Goal: Transaction & Acquisition: Purchase product/service

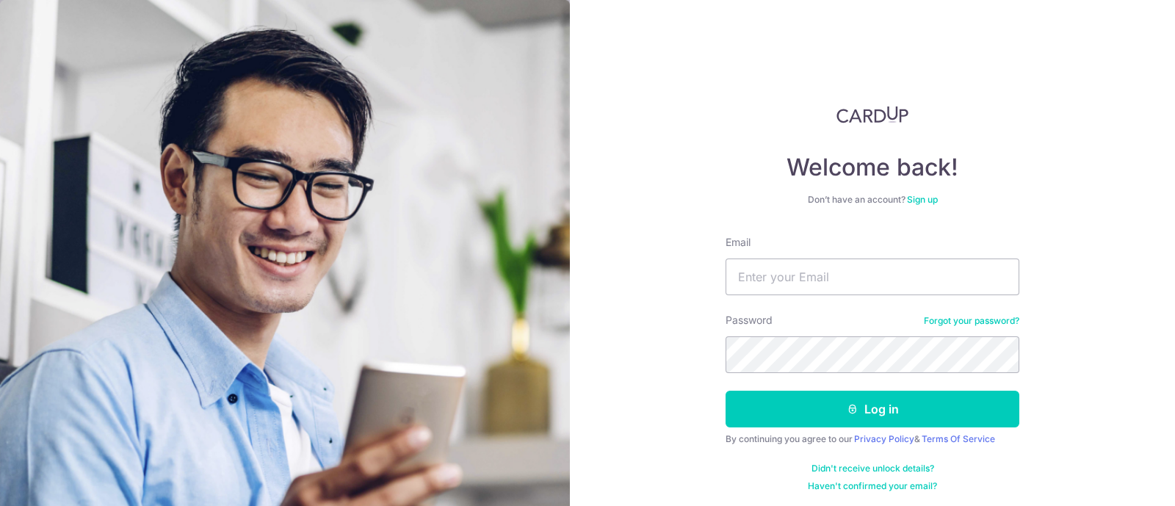
click at [632, 350] on div "Welcome back! Don’t have an account? Sign up Email Password Forgot your passwor…" at bounding box center [872, 253] width 605 height 506
click at [842, 279] on input "Email" at bounding box center [873, 277] width 294 height 37
type input "hardwin_90@yahoo.com"
click at [726, 391] on button "Log in" at bounding box center [873, 409] width 294 height 37
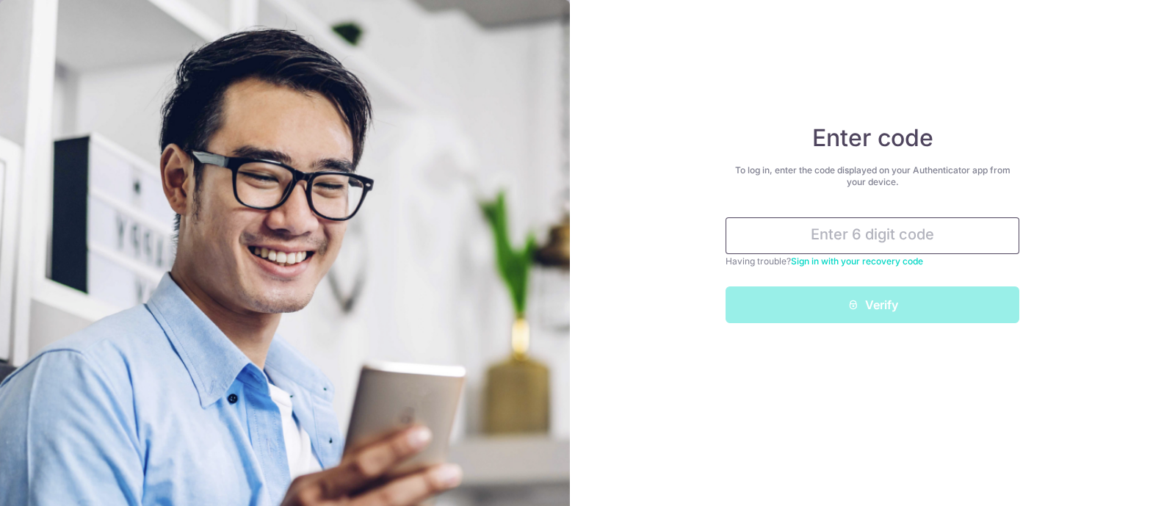
click at [898, 242] on input "text" at bounding box center [873, 235] width 294 height 37
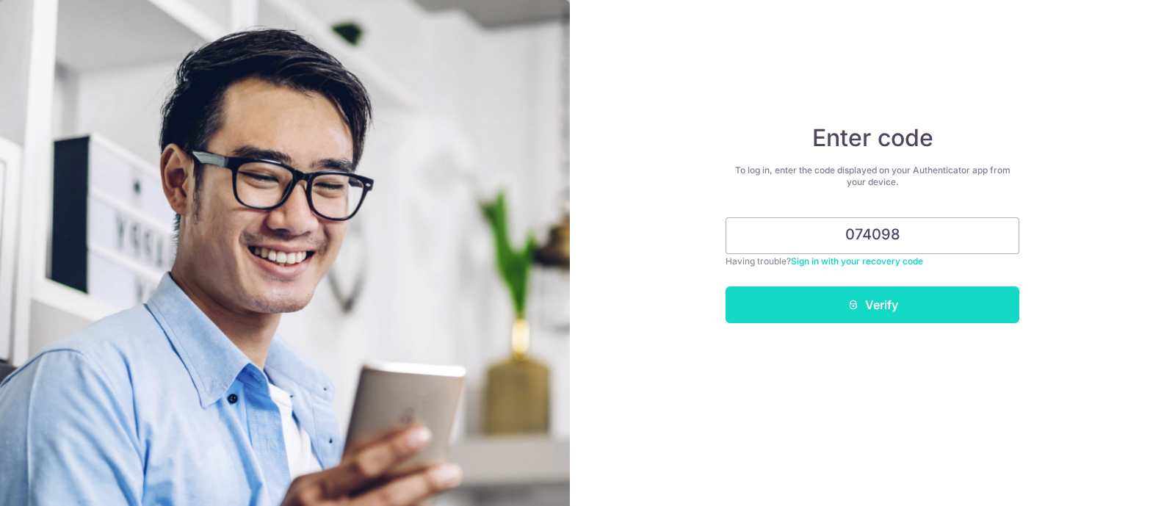
type input "074098"
click at [865, 300] on button "Verify" at bounding box center [873, 304] width 294 height 37
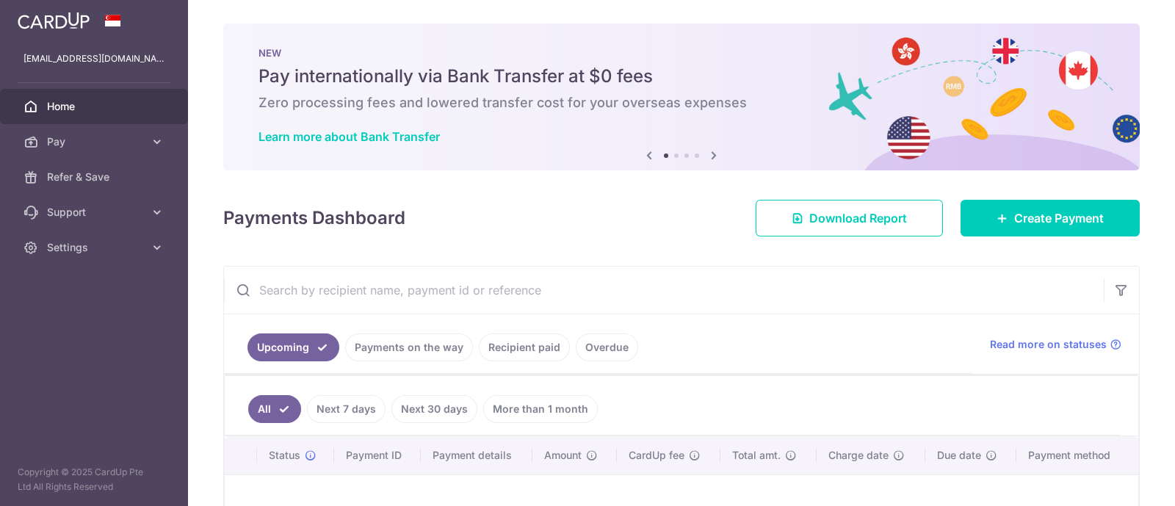
scroll to position [191, 0]
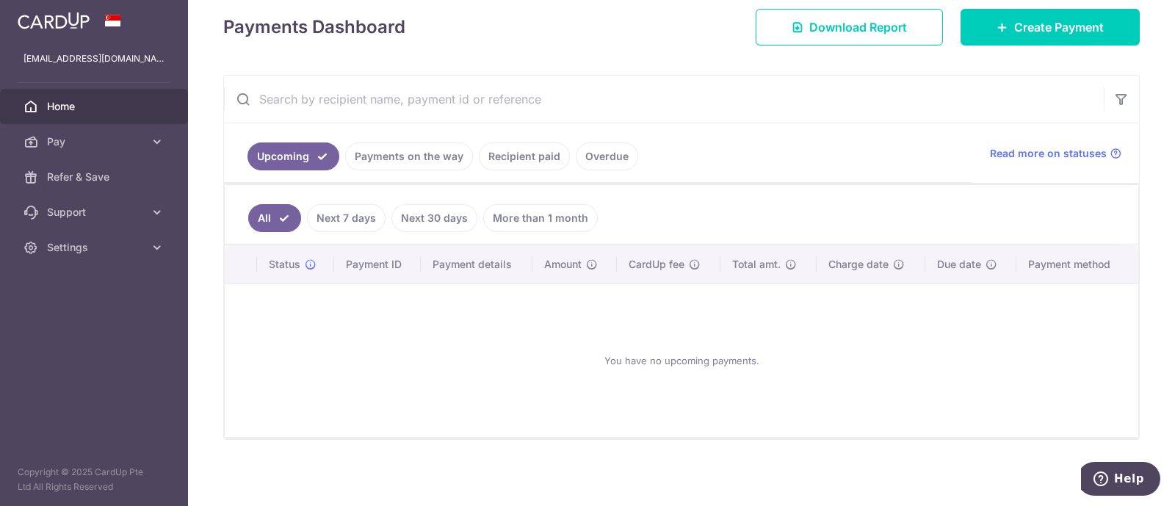
click at [350, 214] on link "Next 7 days" at bounding box center [346, 218] width 79 height 28
click at [275, 213] on link "All" at bounding box center [264, 218] width 32 height 28
click at [439, 161] on link "Payments on the way" at bounding box center [409, 156] width 128 height 28
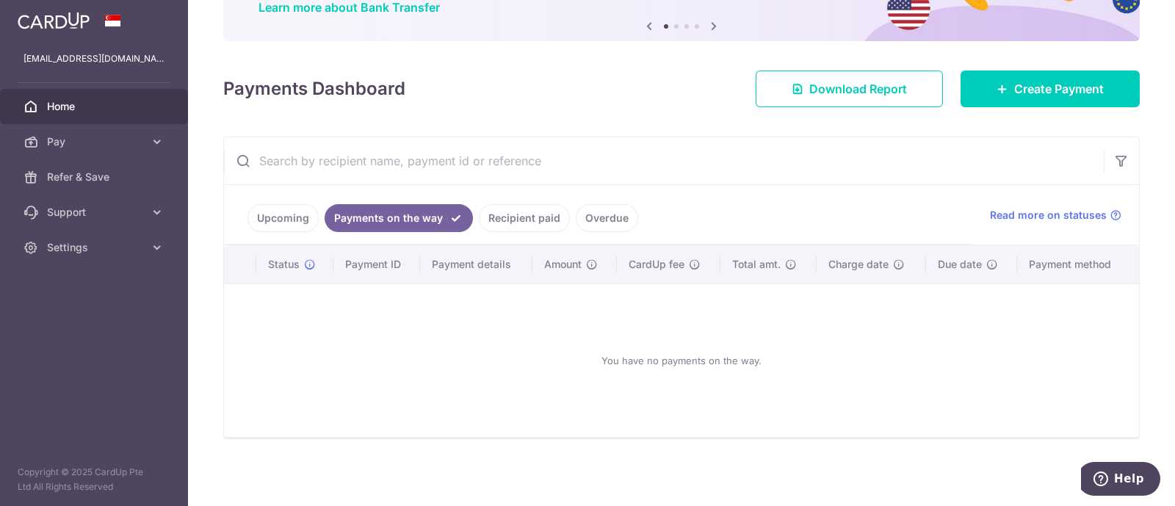
click at [522, 225] on link "Recipient paid" at bounding box center [524, 218] width 91 height 28
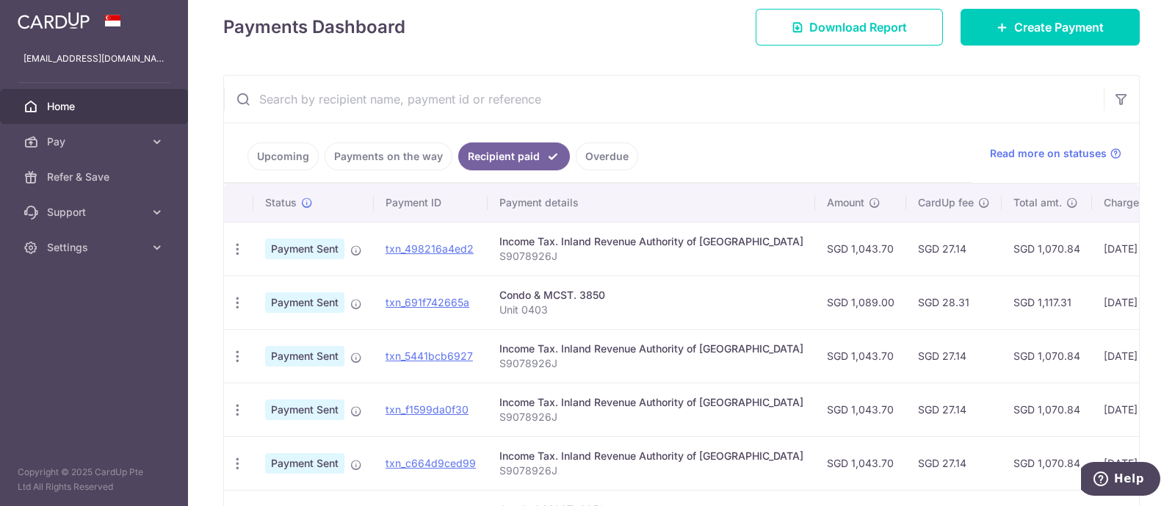
click at [290, 150] on link "Upcoming" at bounding box center [283, 156] width 71 height 28
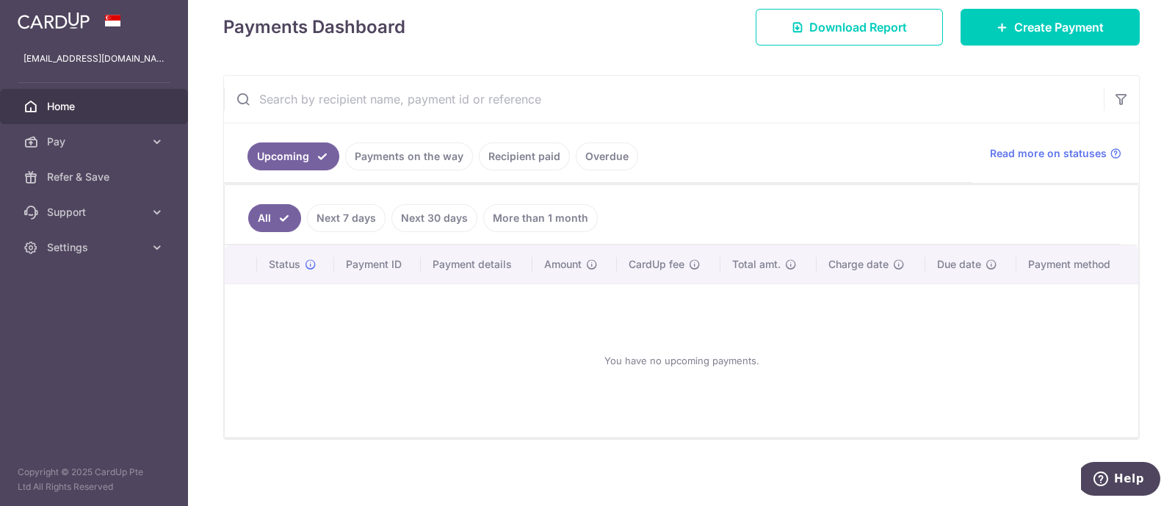
click at [349, 212] on link "Next 7 days" at bounding box center [346, 218] width 79 height 28
click at [440, 212] on link "Next 30 days" at bounding box center [434, 218] width 86 height 28
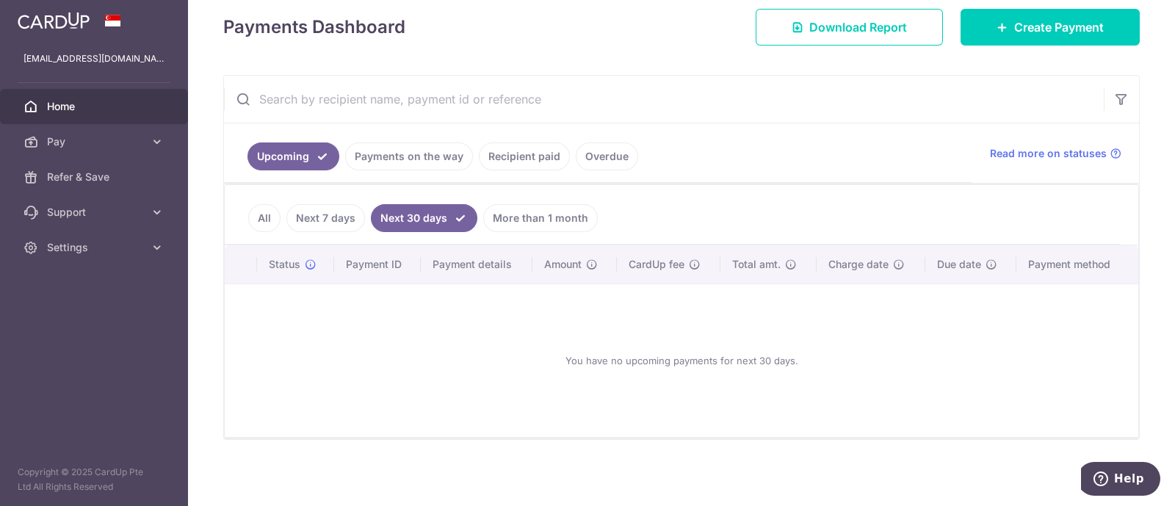
click at [531, 215] on link "More than 1 month" at bounding box center [540, 218] width 115 height 28
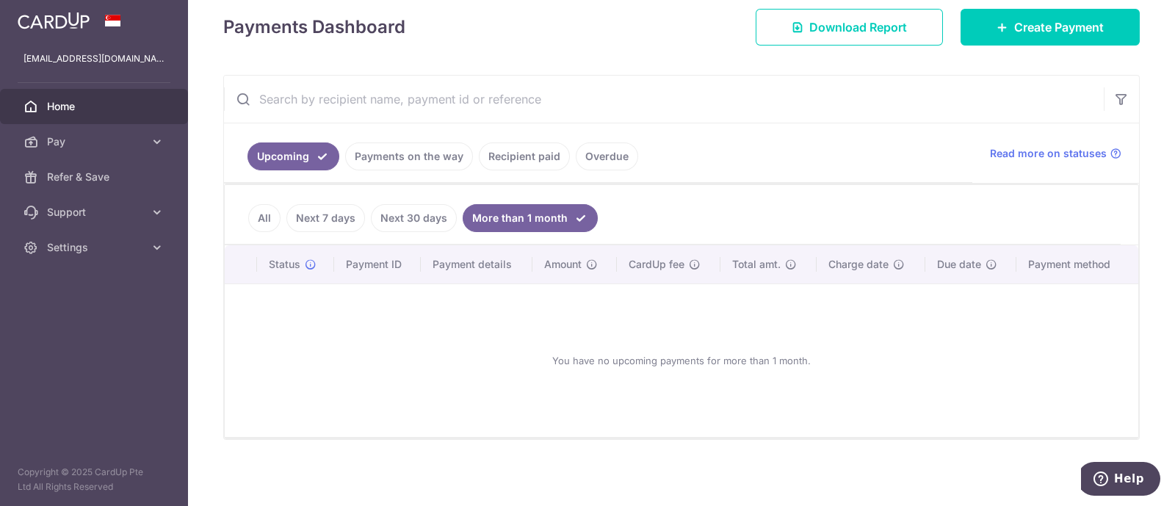
drag, startPoint x: 256, startPoint y: 214, endPoint x: 264, endPoint y: 217, distance: 7.7
click at [257, 214] on link "All" at bounding box center [264, 218] width 32 height 28
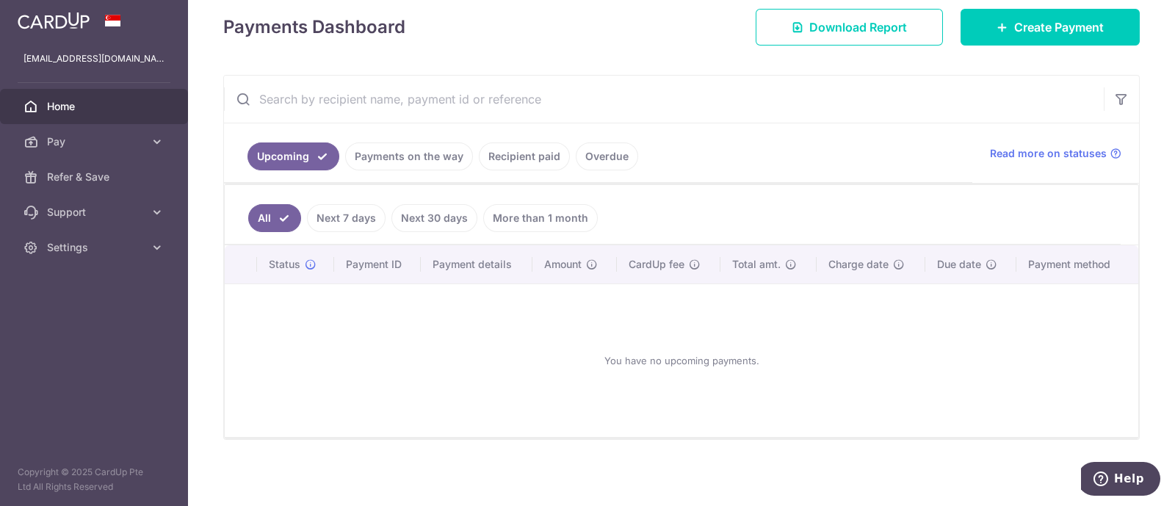
scroll to position [209, 0]
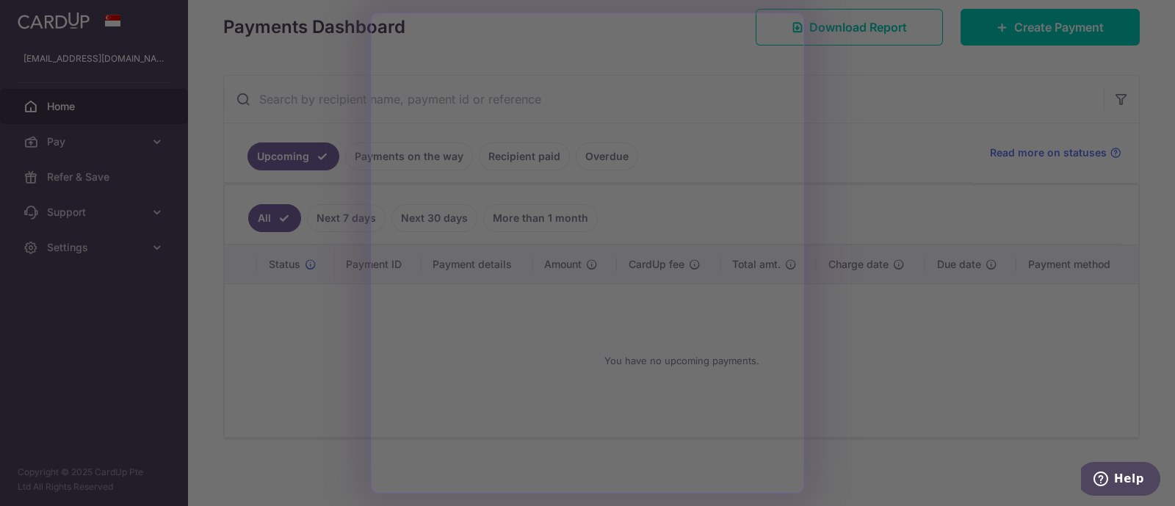
click at [923, 167] on div at bounding box center [593, 255] width 1187 height 511
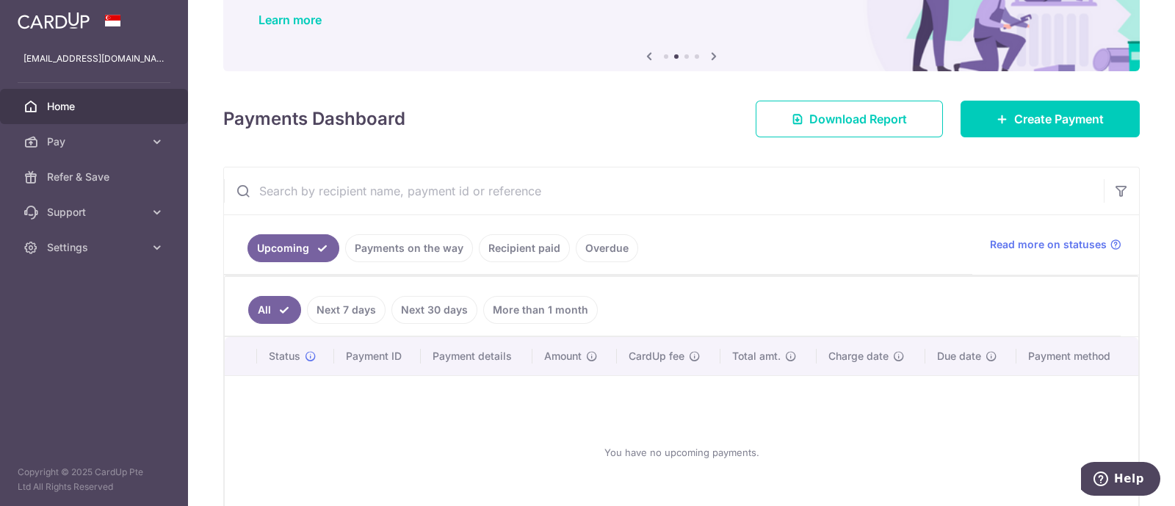
scroll to position [25, 0]
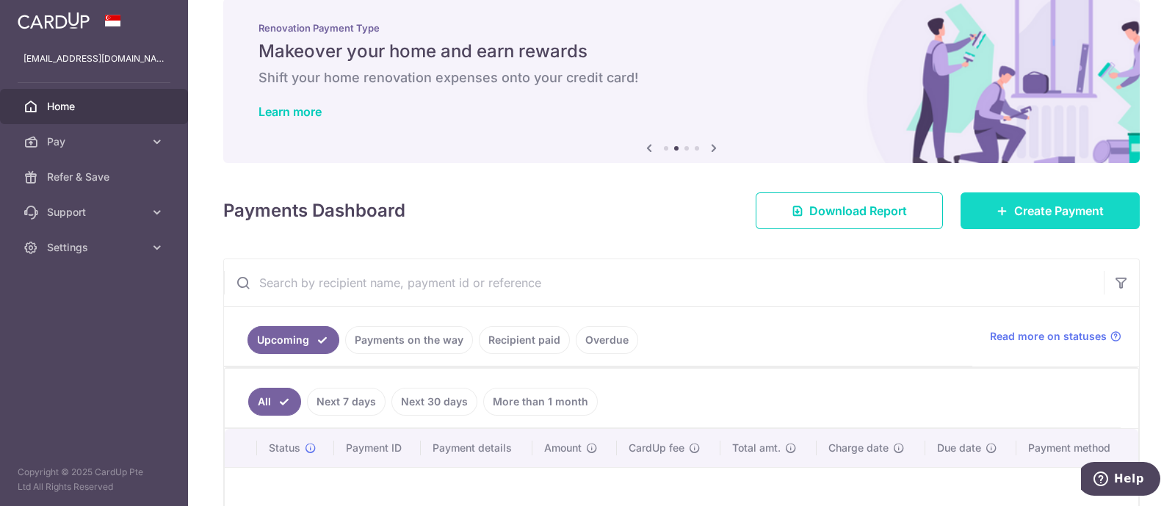
click at [1020, 215] on span "Create Payment" at bounding box center [1059, 211] width 90 height 18
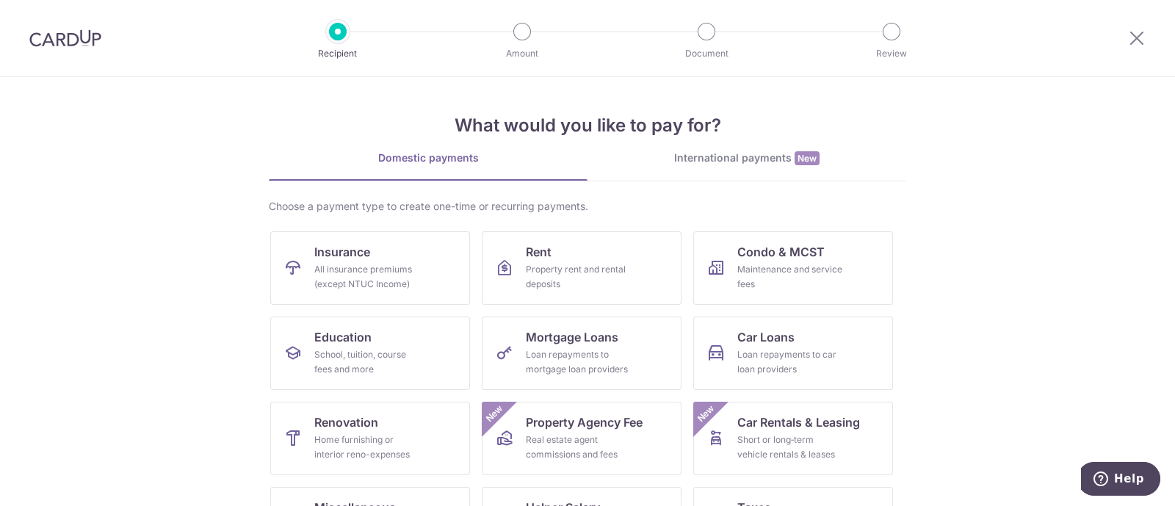
scroll to position [151, 0]
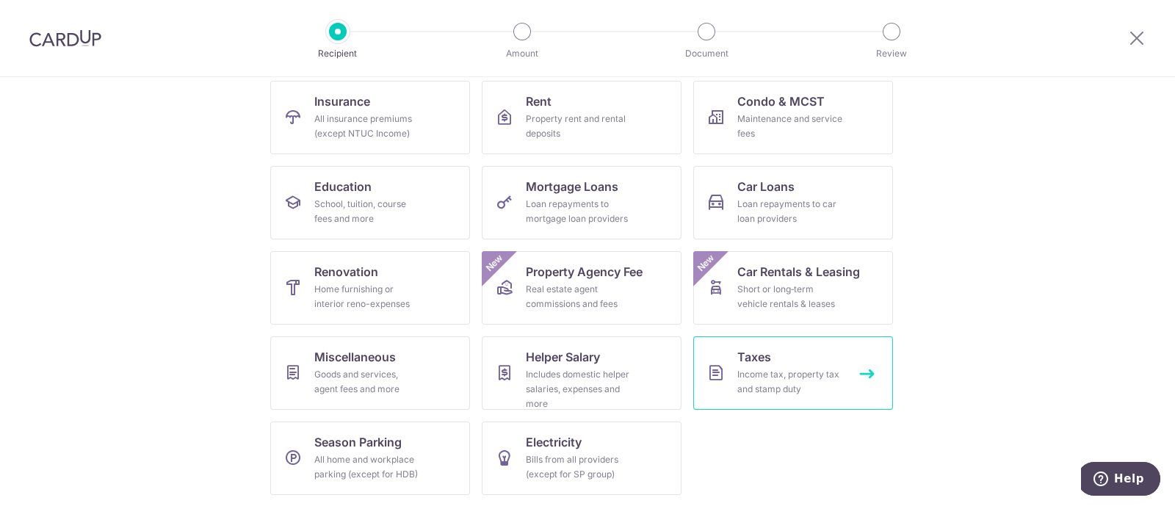
click at [764, 380] on div "Income tax, property tax and stamp duty" at bounding box center [790, 381] width 106 height 29
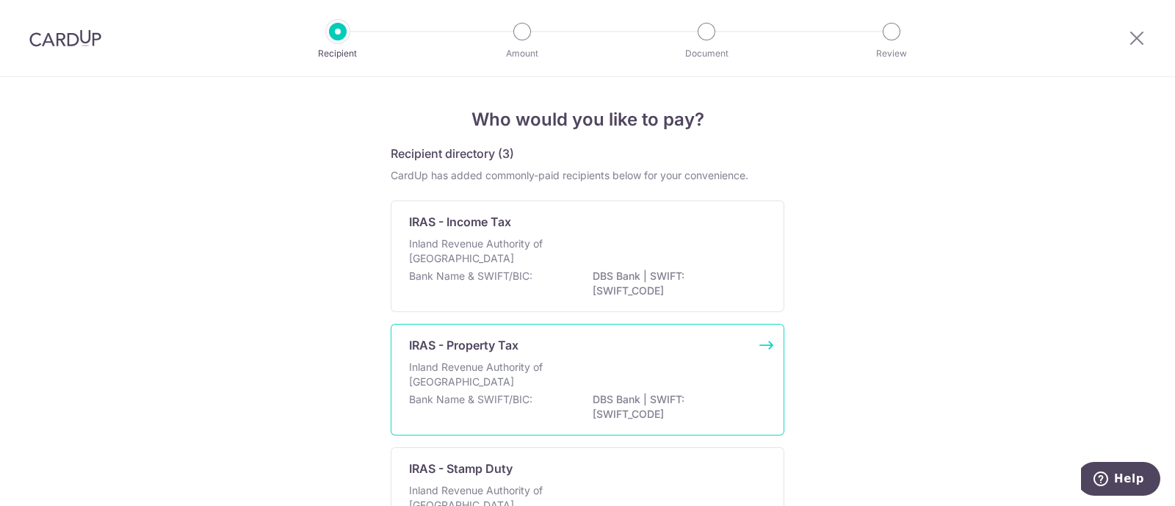
scroll to position [91, 0]
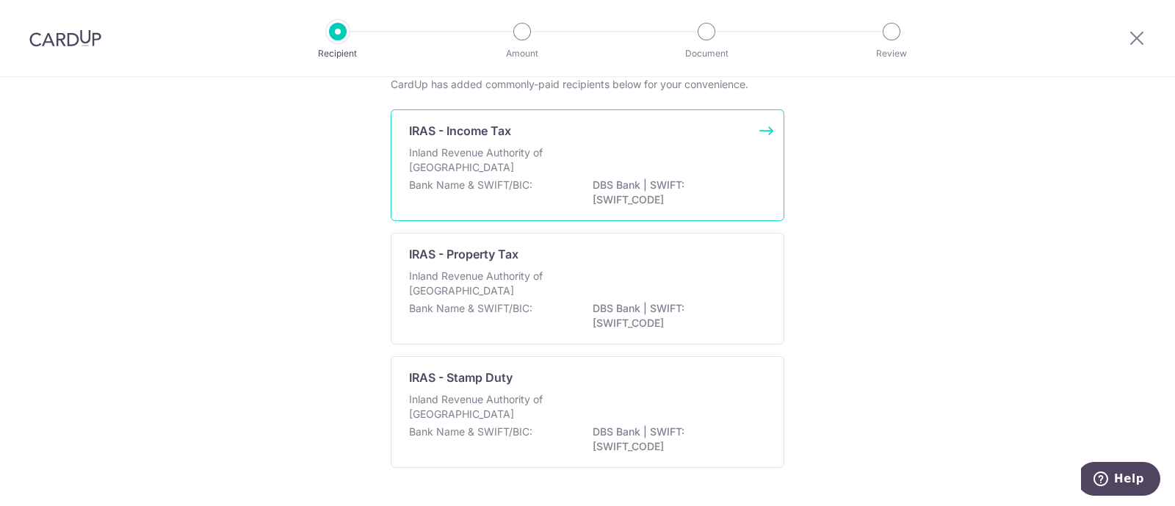
click at [577, 172] on div "Inland Revenue Authority of [GEOGRAPHIC_DATA]" at bounding box center [587, 161] width 357 height 32
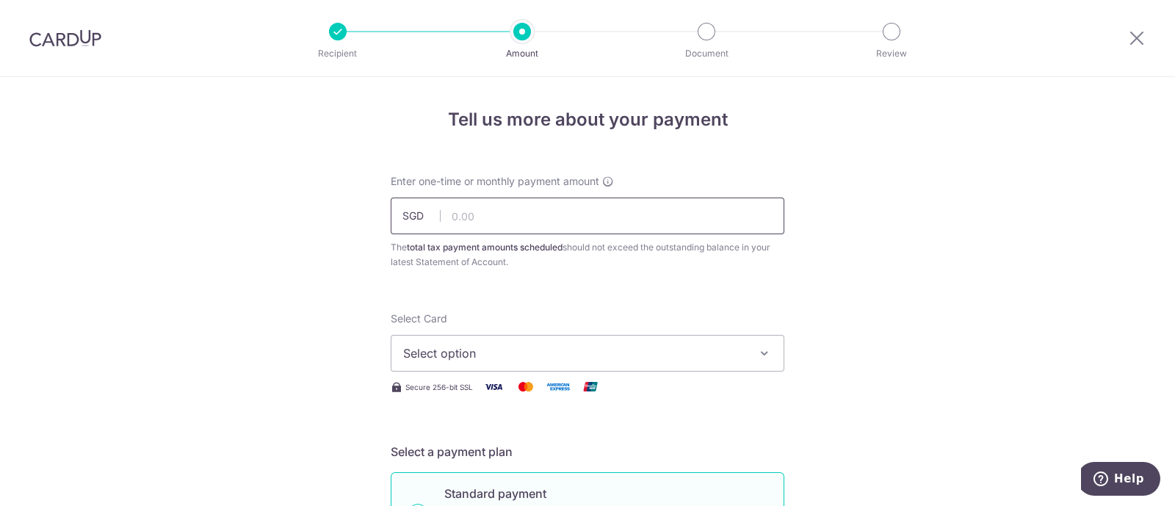
click at [501, 218] on input "text" at bounding box center [588, 216] width 394 height 37
click at [507, 224] on input "text" at bounding box center [588, 216] width 394 height 37
click at [458, 225] on input "text" at bounding box center [588, 216] width 394 height 37
type input "1,043.70"
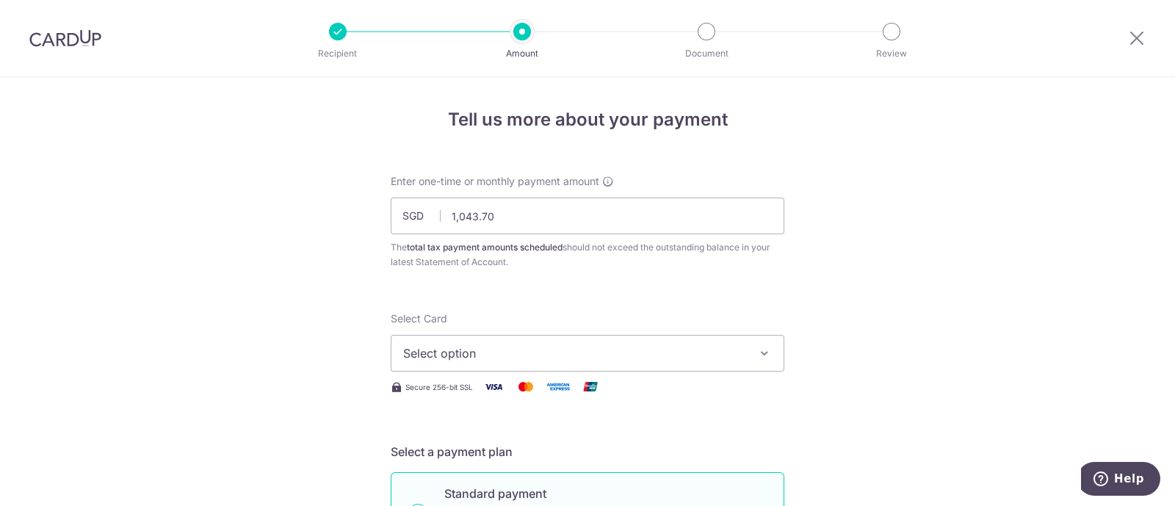
click at [463, 345] on span "Select option" at bounding box center [574, 353] width 342 height 18
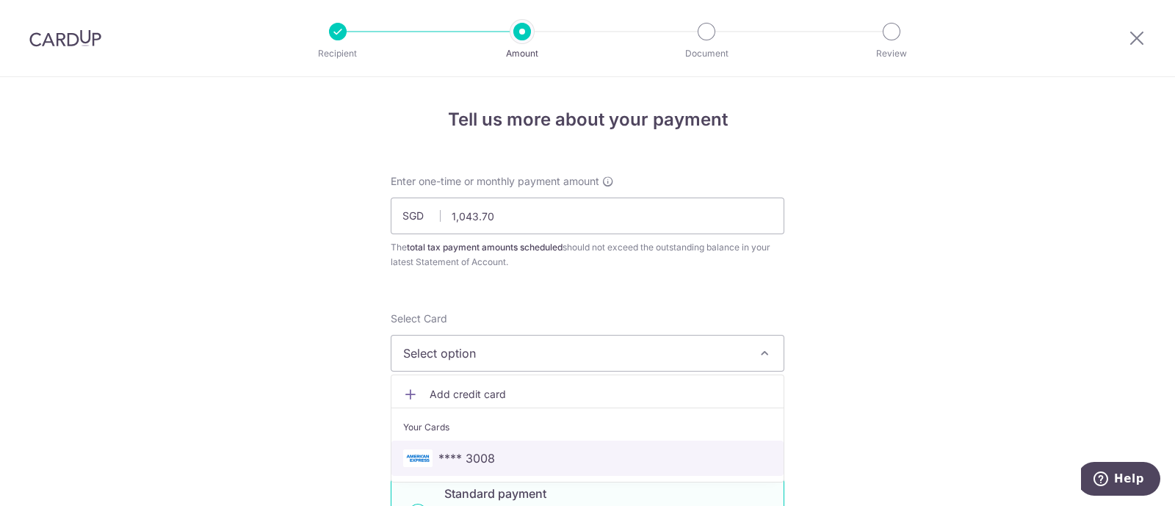
click at [439, 455] on span "**** 3008" at bounding box center [467, 459] width 57 height 18
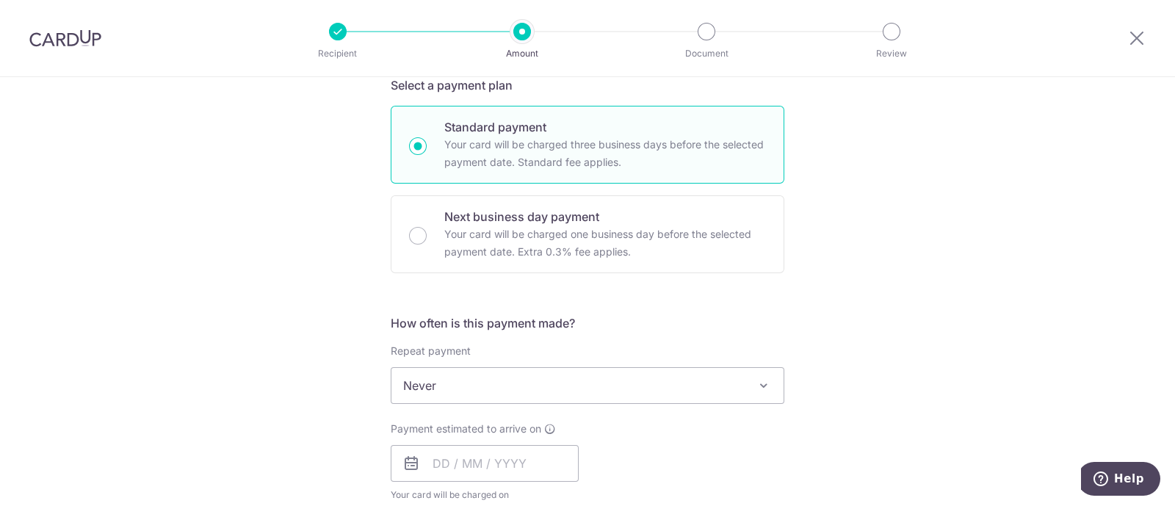
scroll to position [551, 0]
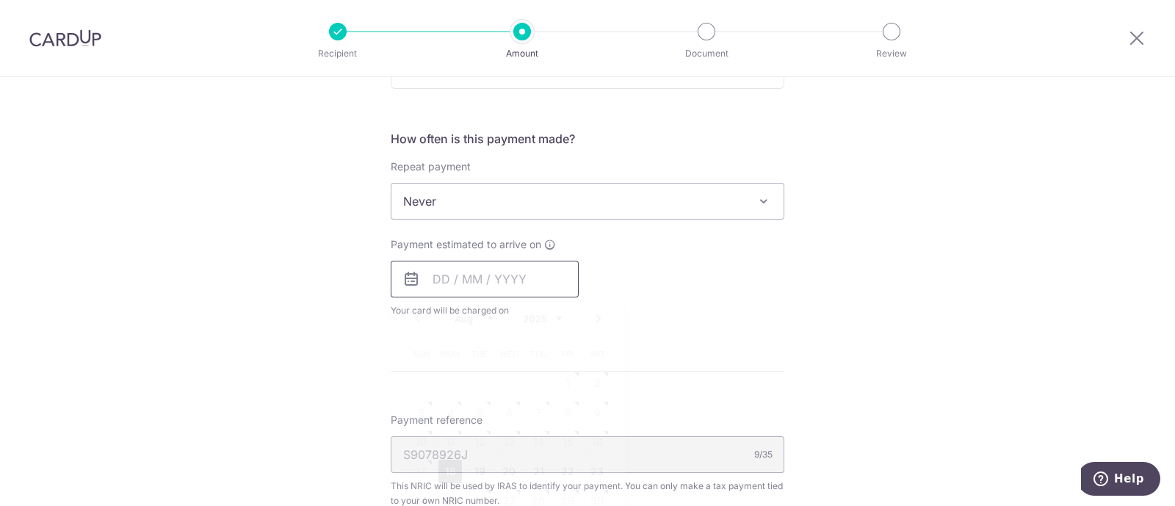
click at [452, 283] on input "text" at bounding box center [485, 279] width 188 height 37
click at [592, 315] on link "Next" at bounding box center [599, 319] width 18 height 18
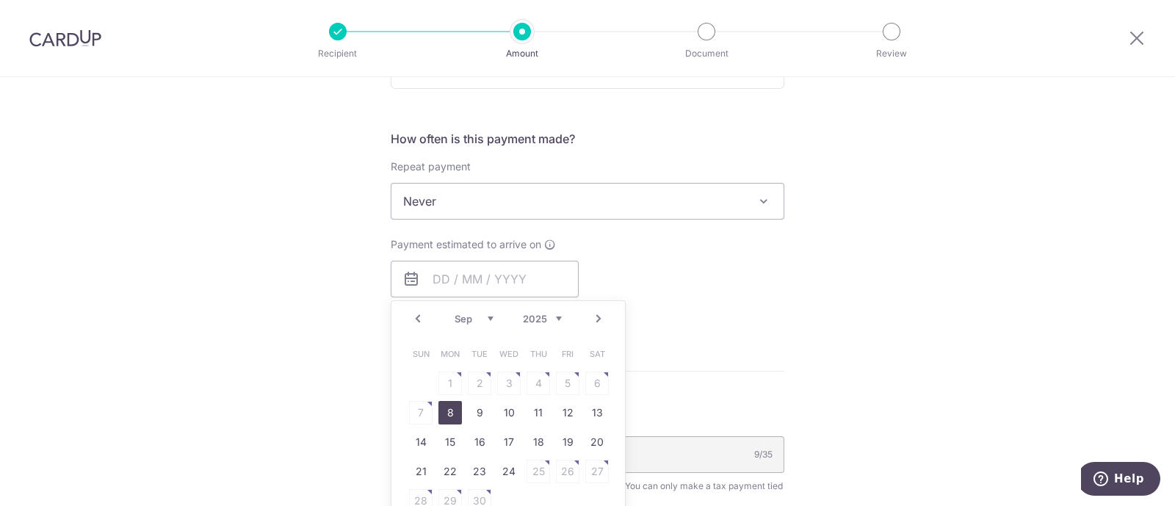
click at [443, 414] on link "8" at bounding box center [451, 413] width 24 height 24
type input "08/09/2025"
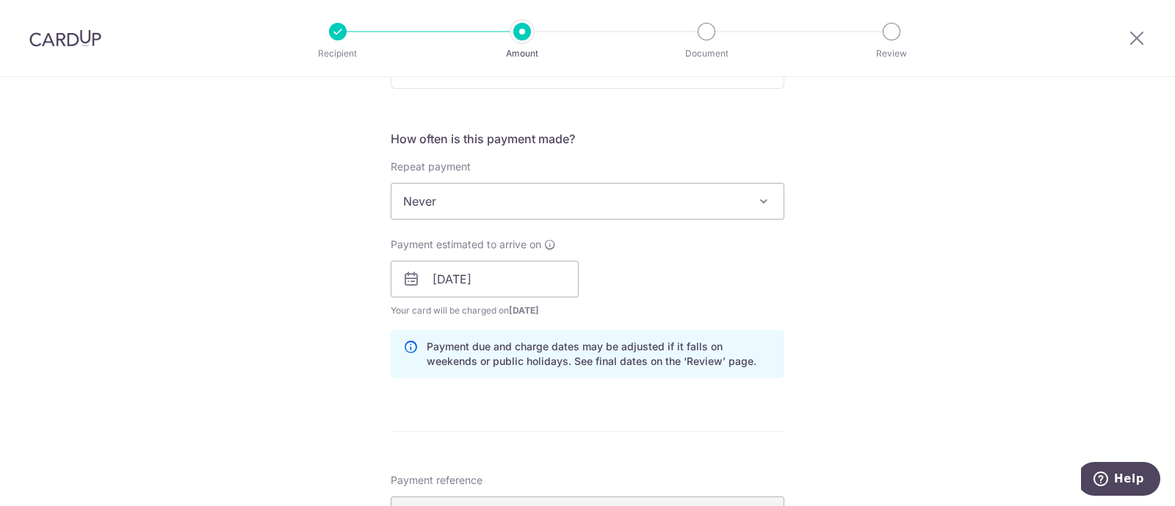
click at [265, 379] on div "Tell us more about your payment Enter one-time or monthly payment amount SGD 1,…" at bounding box center [587, 238] width 1175 height 1424
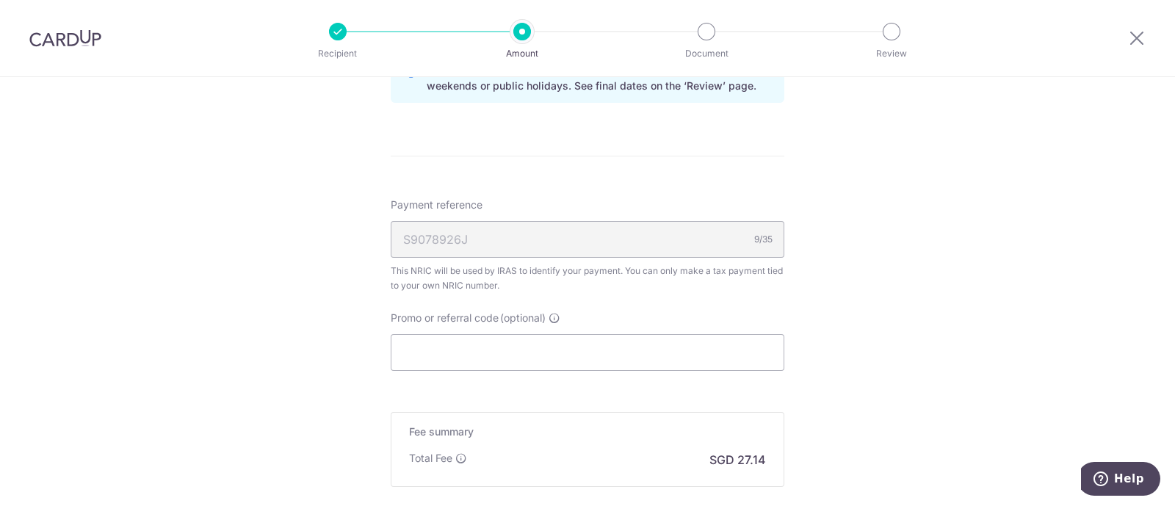
scroll to position [993, 0]
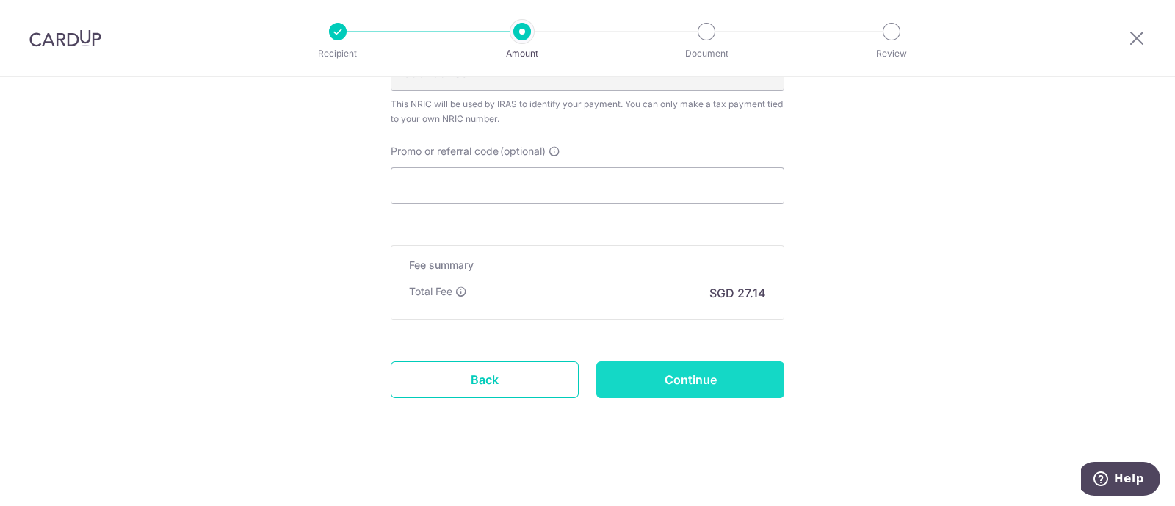
click at [670, 383] on input "Continue" at bounding box center [690, 379] width 188 height 37
type input "Create Schedule"
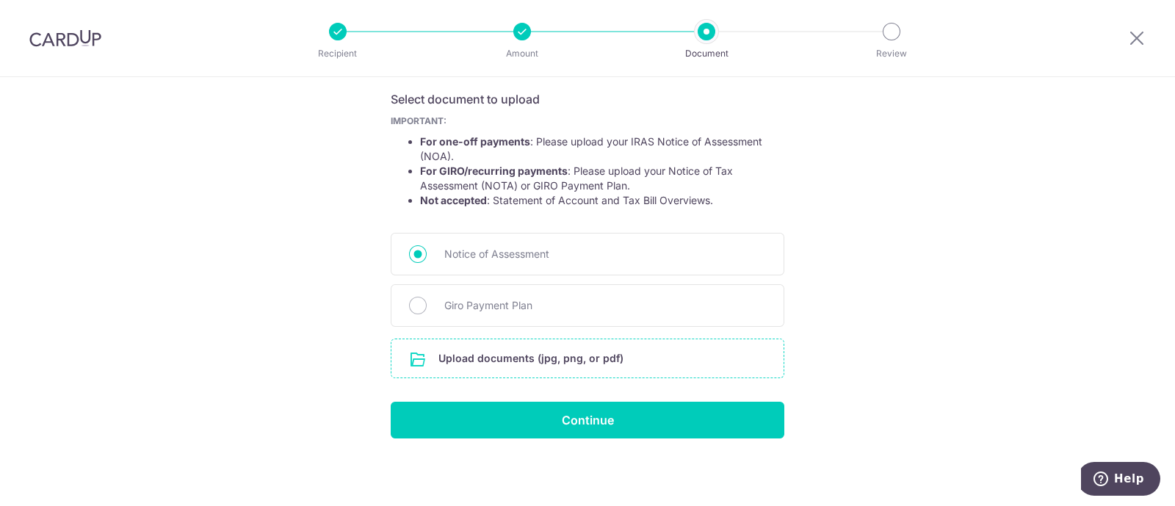
click at [470, 363] on input "file" at bounding box center [587, 358] width 392 height 38
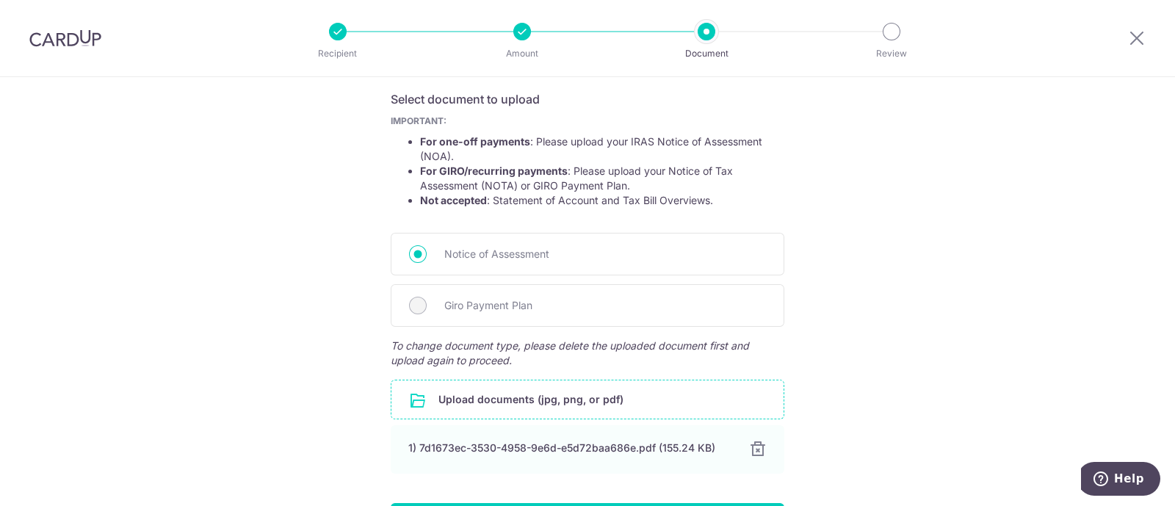
scroll to position [344, 0]
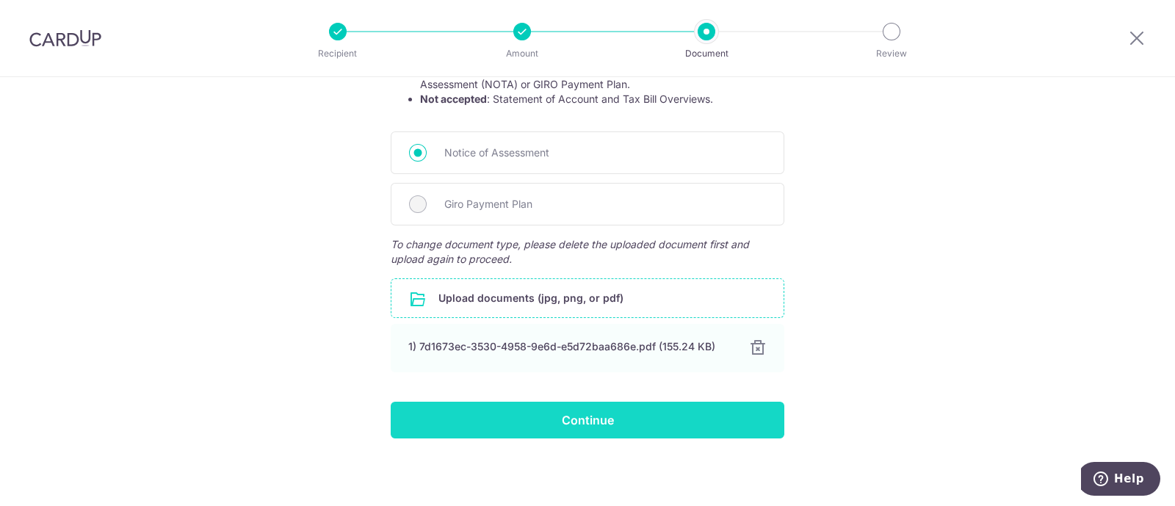
click at [578, 422] on input "Continue" at bounding box center [588, 420] width 394 height 37
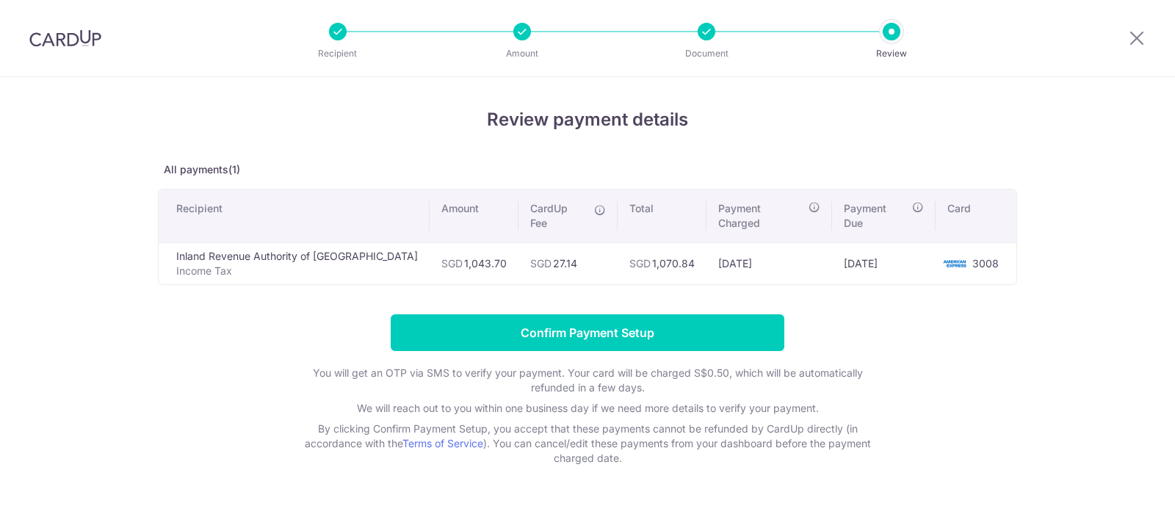
click at [567, 314] on input "Confirm Payment Setup" at bounding box center [588, 332] width 394 height 37
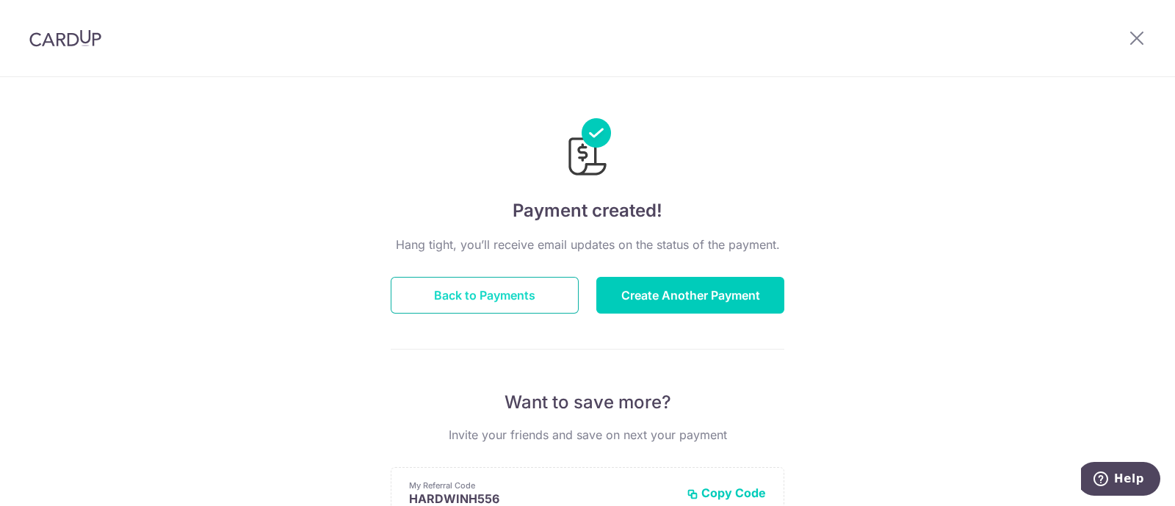
click at [513, 295] on button "Back to Payments" at bounding box center [485, 295] width 188 height 37
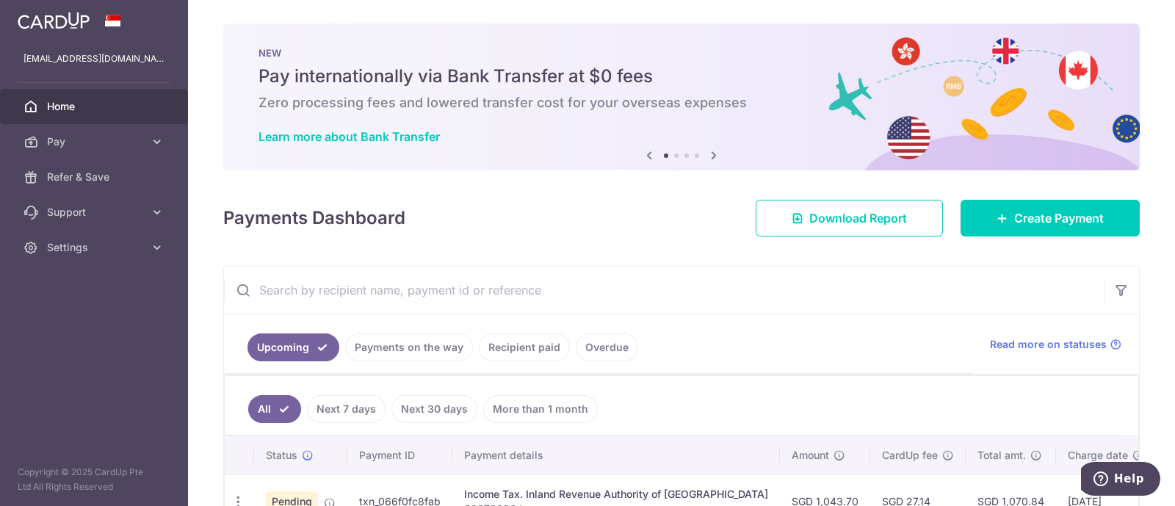
scroll to position [100, 0]
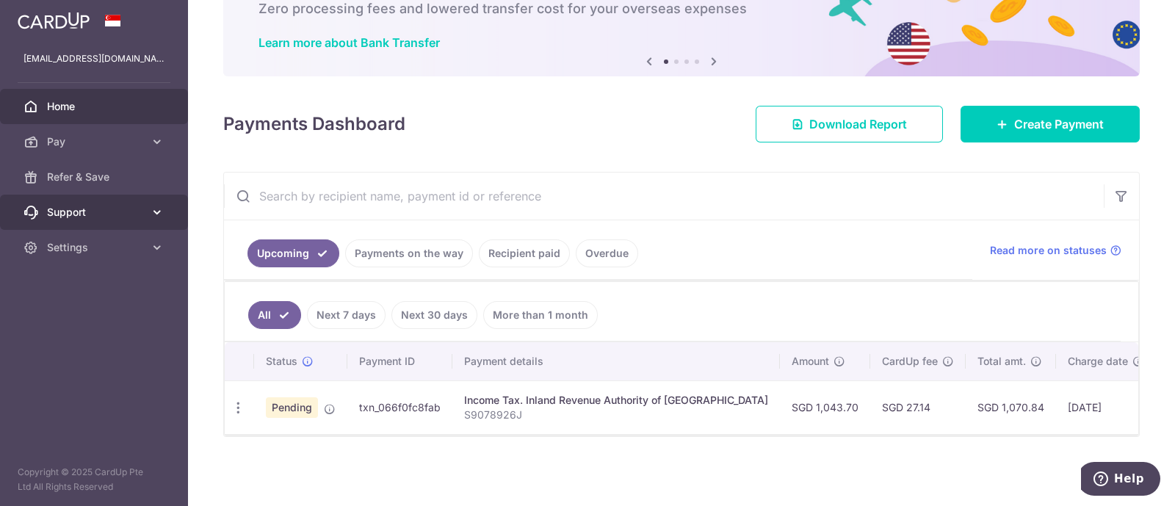
click at [156, 212] on icon at bounding box center [157, 212] width 15 height 15
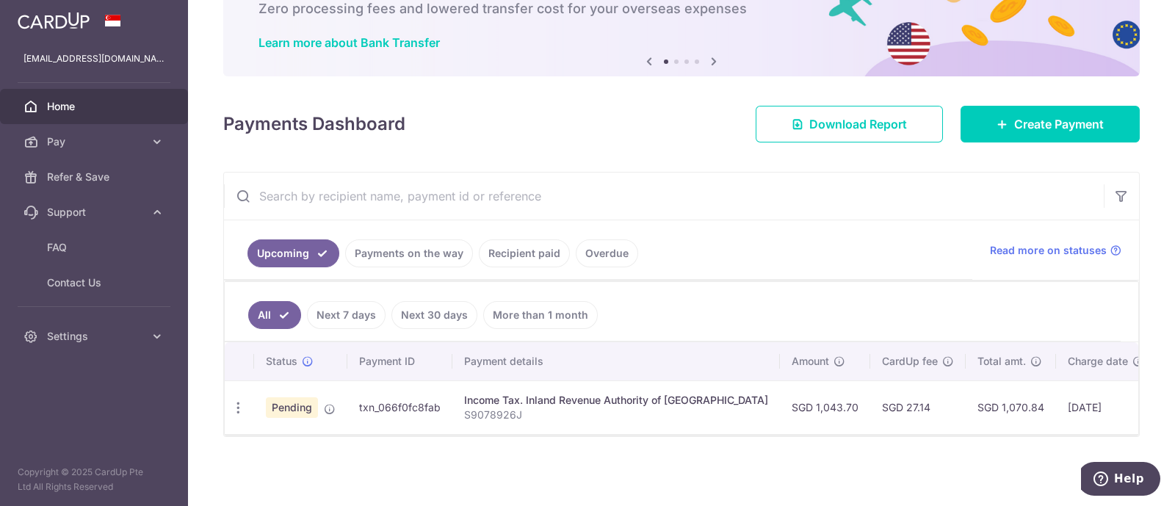
click at [69, 108] on span "Home" at bounding box center [95, 106] width 97 height 15
